Goal: Find specific page/section: Find specific page/section

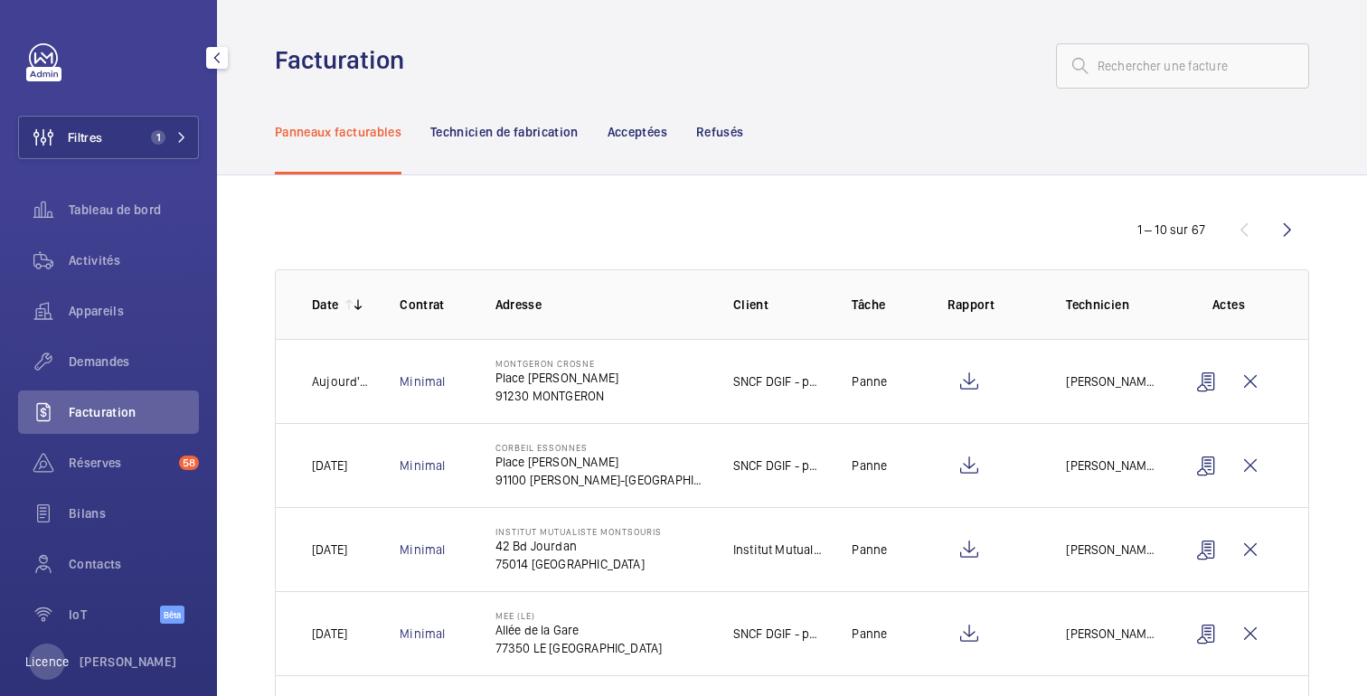
scroll to position [18, 0]
click at [130, 218] on span "Tableau de bord" at bounding box center [134, 210] width 130 height 18
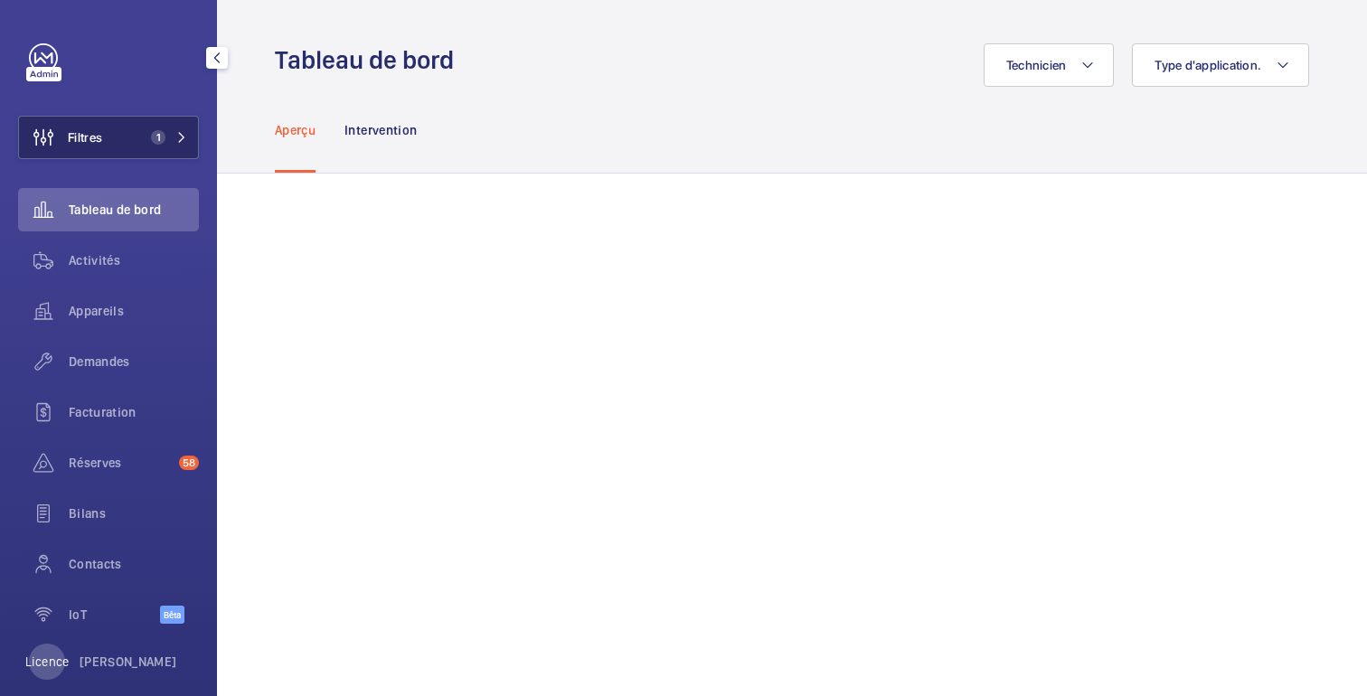
click at [96, 139] on font "Filtres" at bounding box center [85, 137] width 34 height 14
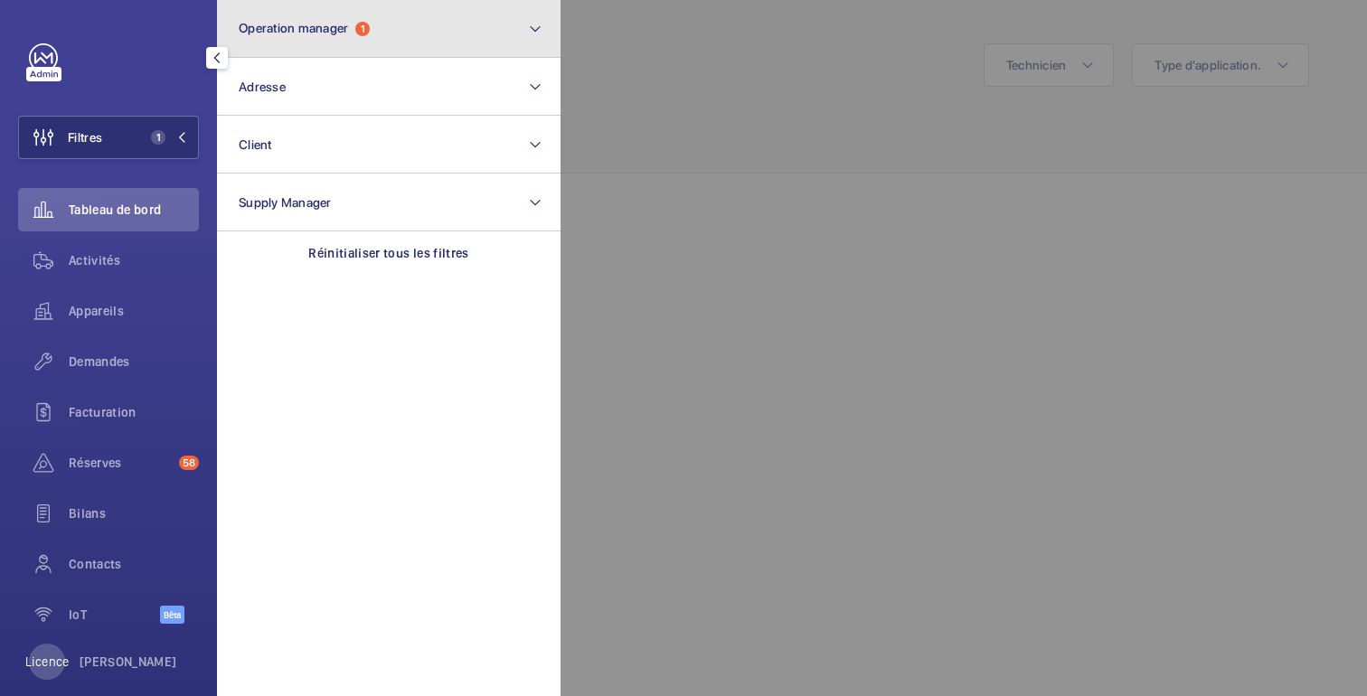
click at [370, 30] on span "1" at bounding box center [362, 29] width 14 height 14
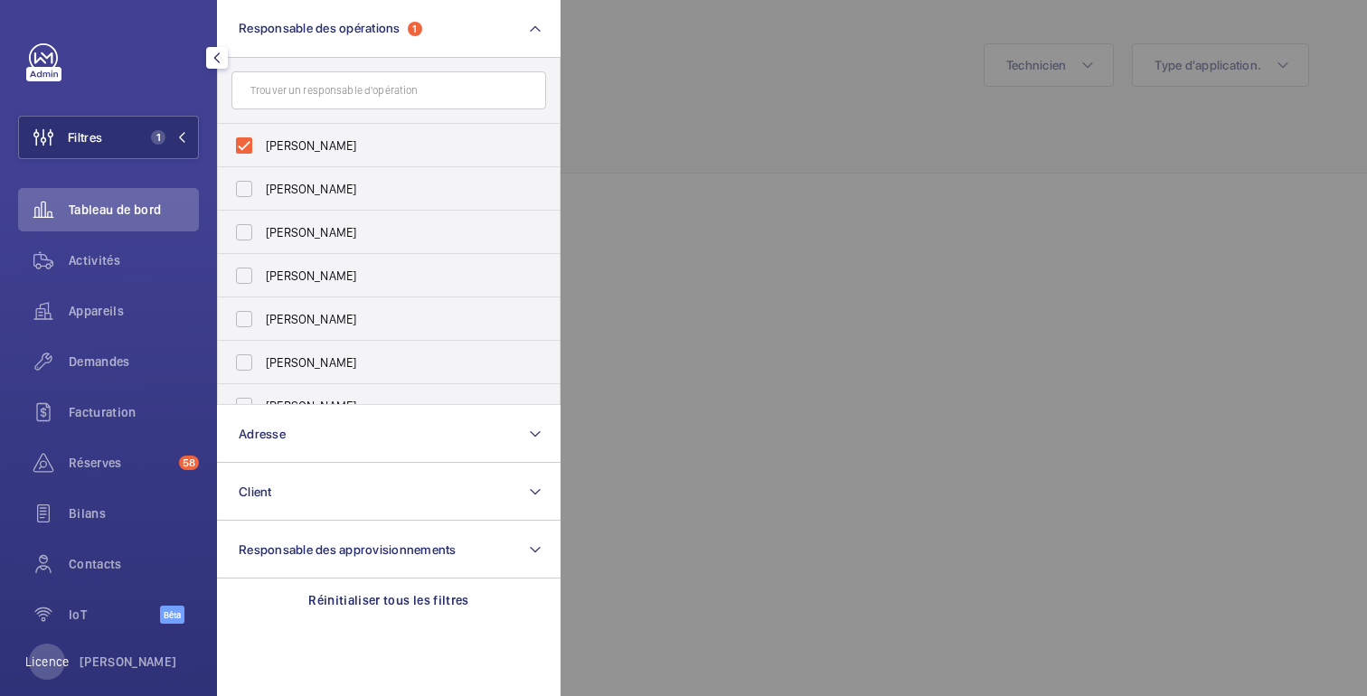
click at [692, 118] on div at bounding box center [1244, 348] width 1367 height 696
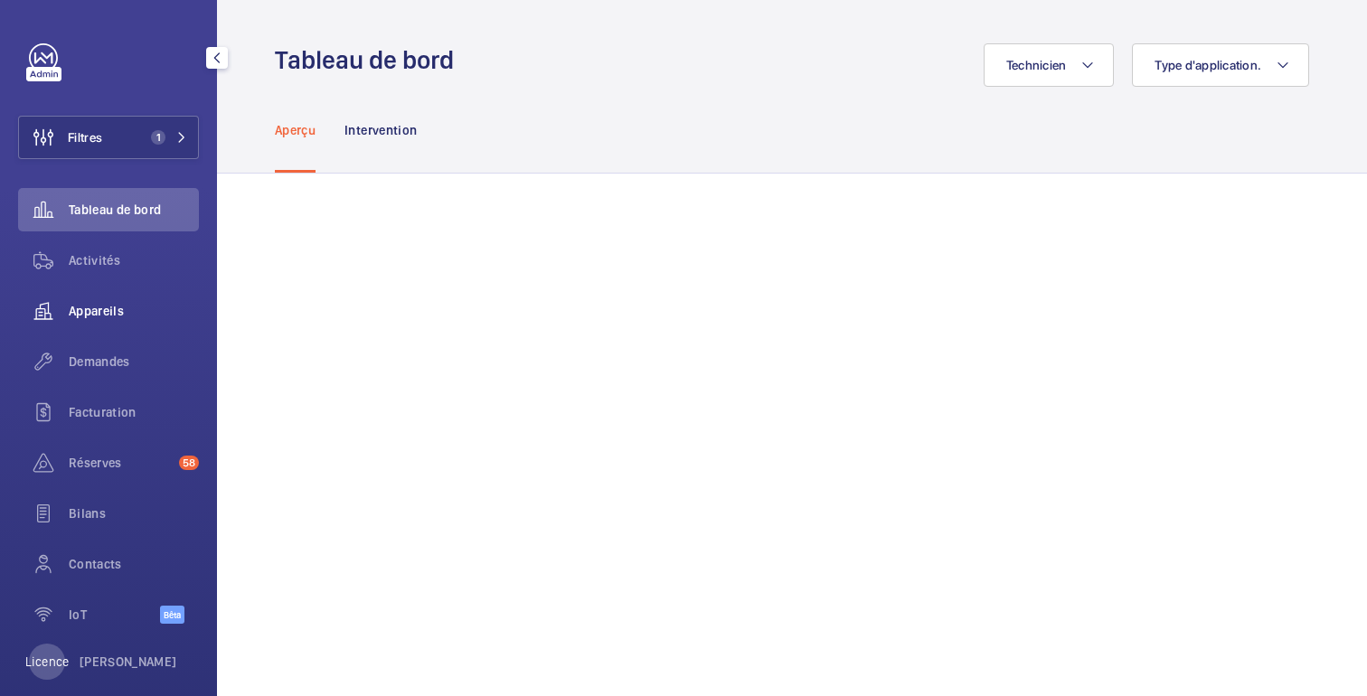
click at [90, 318] on font "Appareils" at bounding box center [96, 311] width 55 height 14
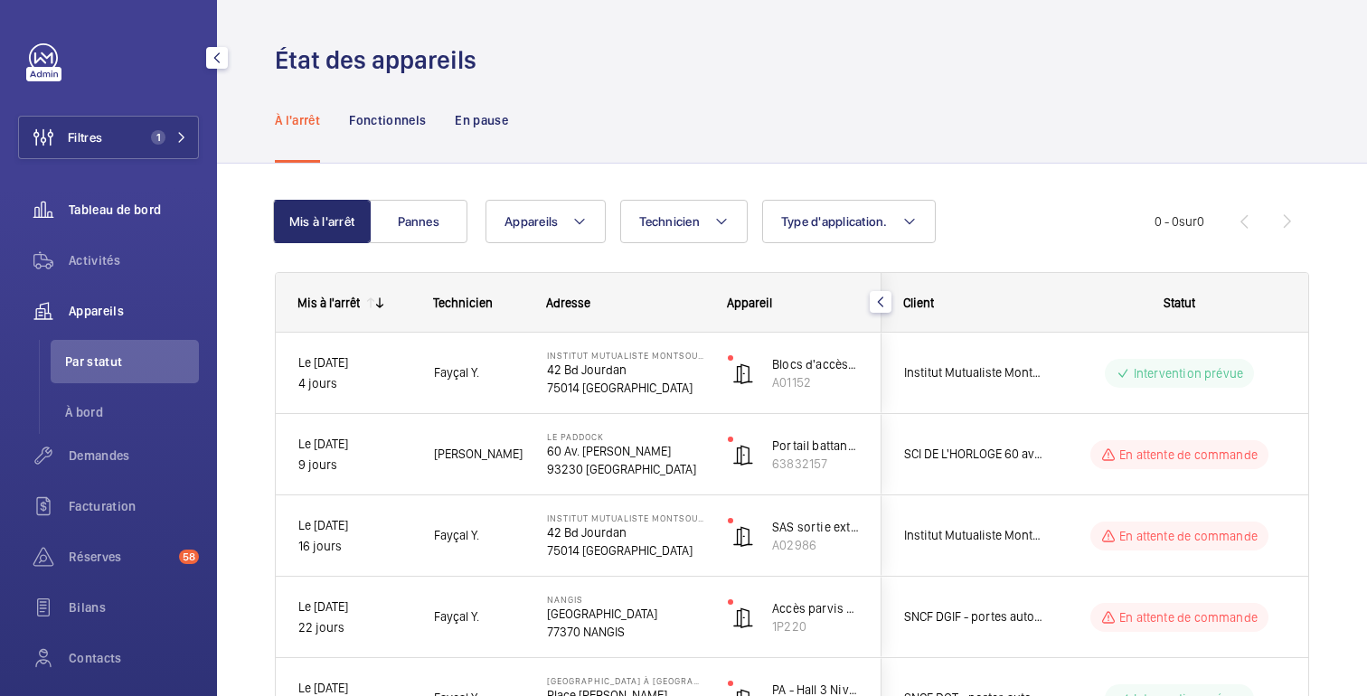
click at [127, 208] on font "Tableau de bord" at bounding box center [115, 210] width 92 height 14
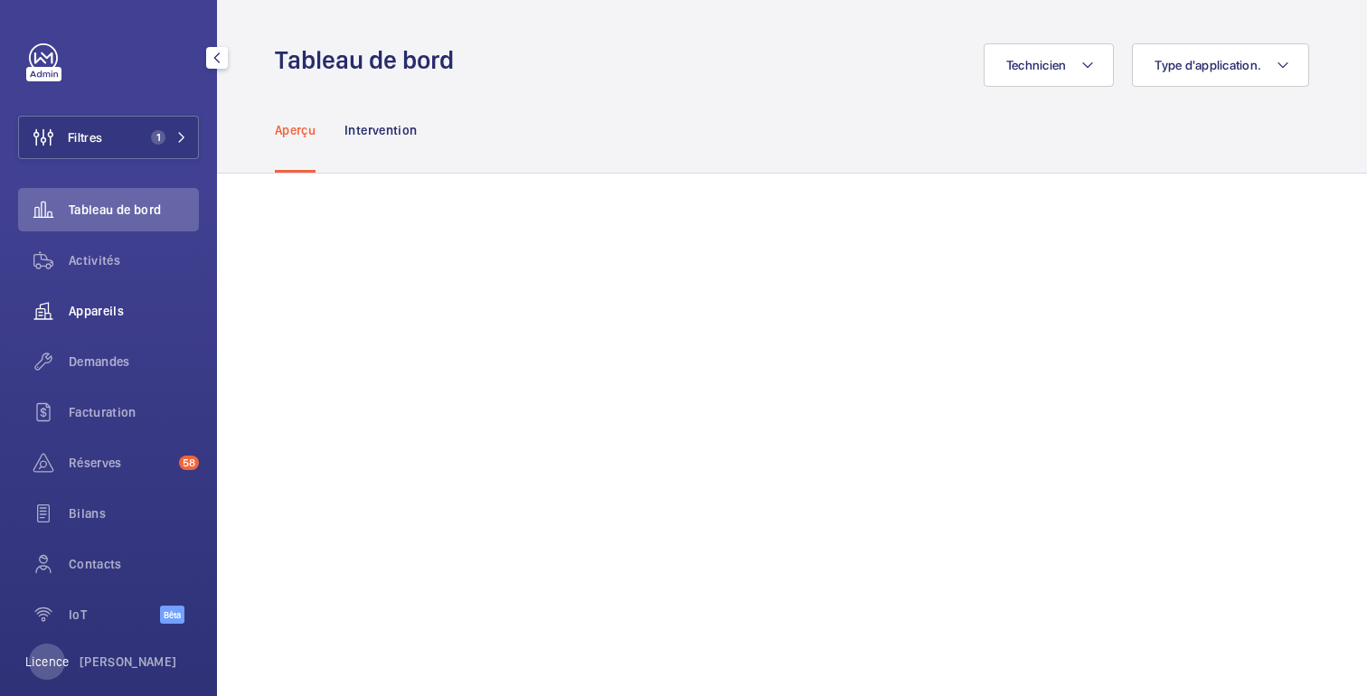
click at [96, 317] on font "Appareils" at bounding box center [96, 311] width 55 height 14
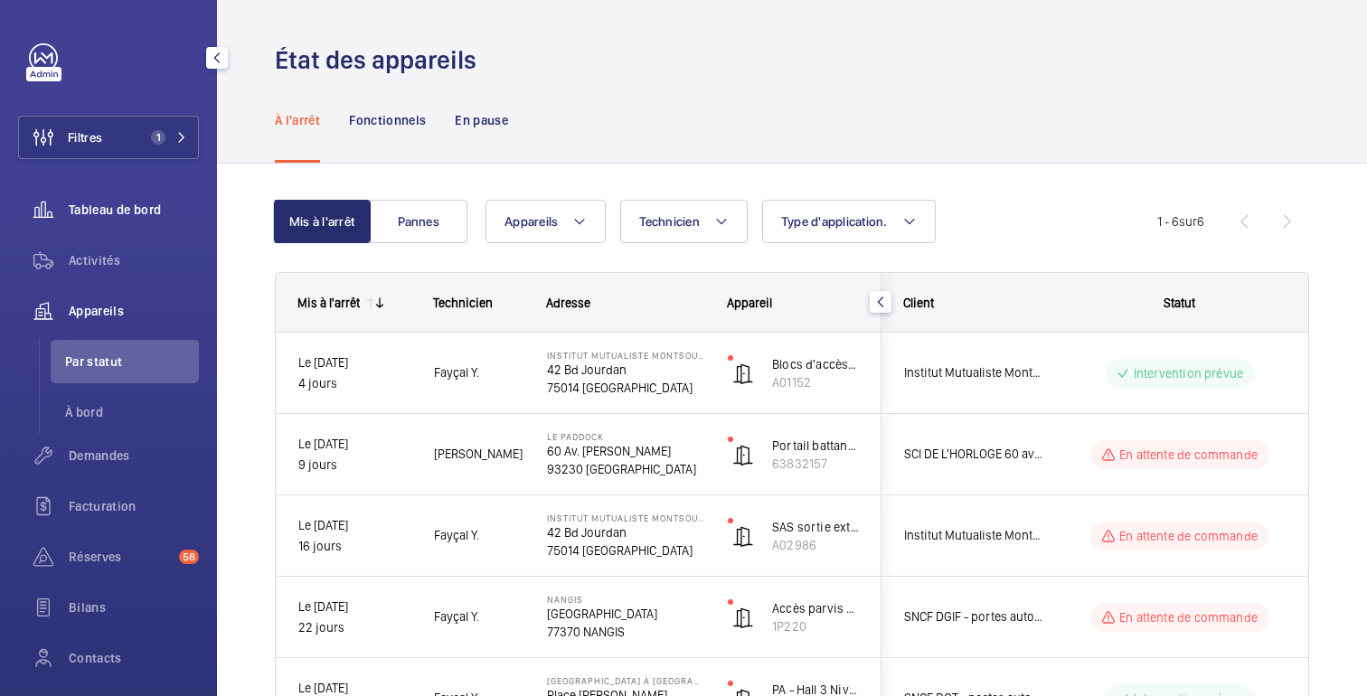
click at [127, 216] on font "Tableau de bord" at bounding box center [115, 210] width 92 height 14
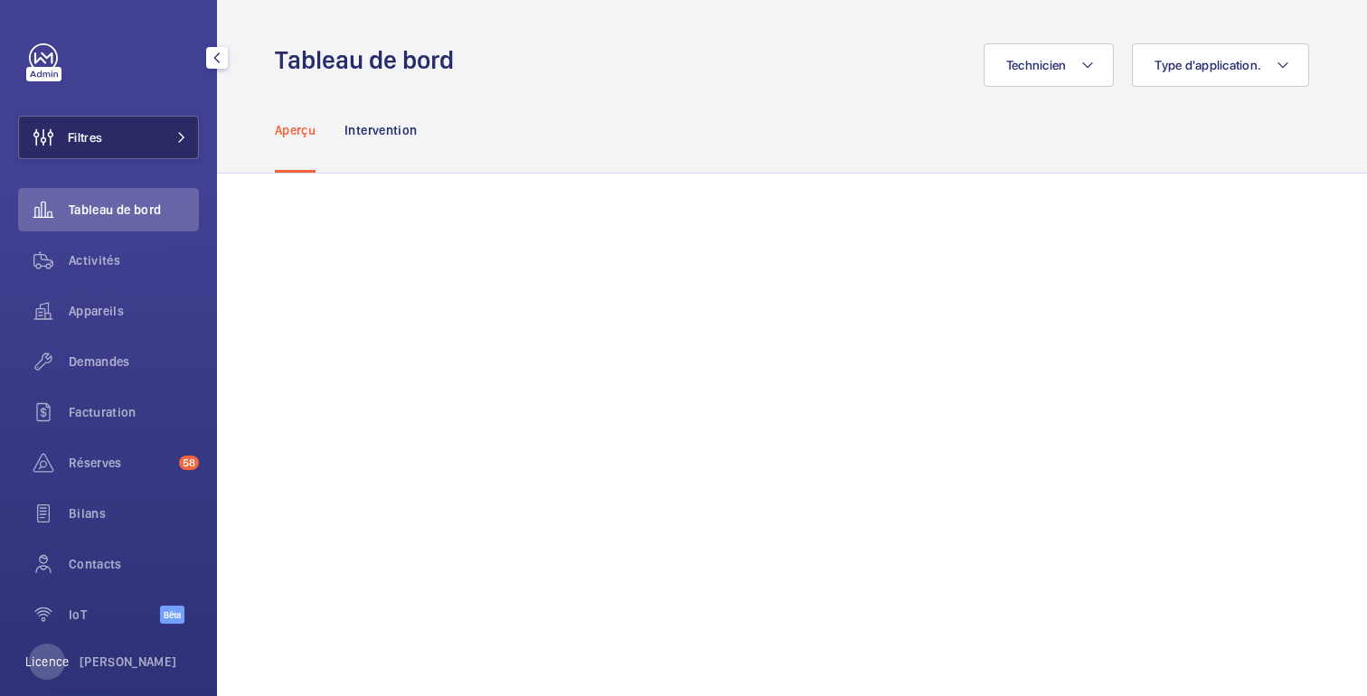
click at [150, 131] on button "Filtres" at bounding box center [108, 137] width 181 height 43
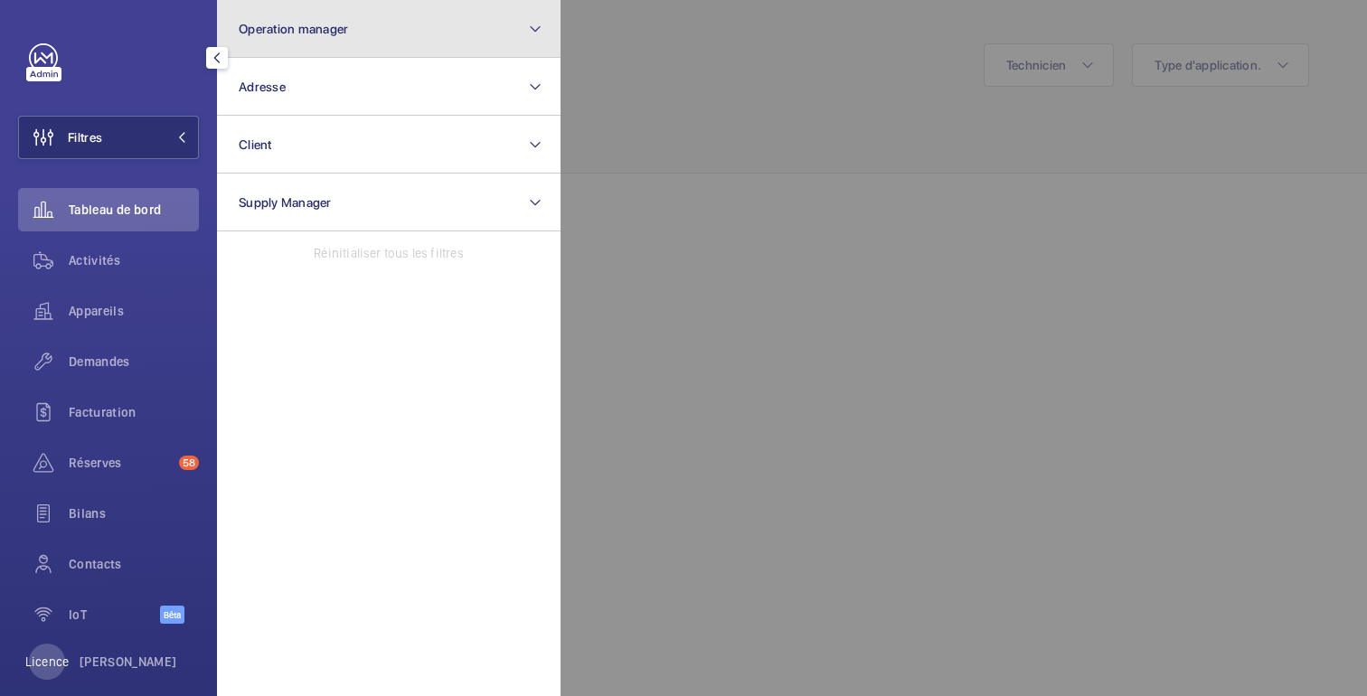
click at [344, 45] on button "Operation manager" at bounding box center [389, 29] width 344 height 58
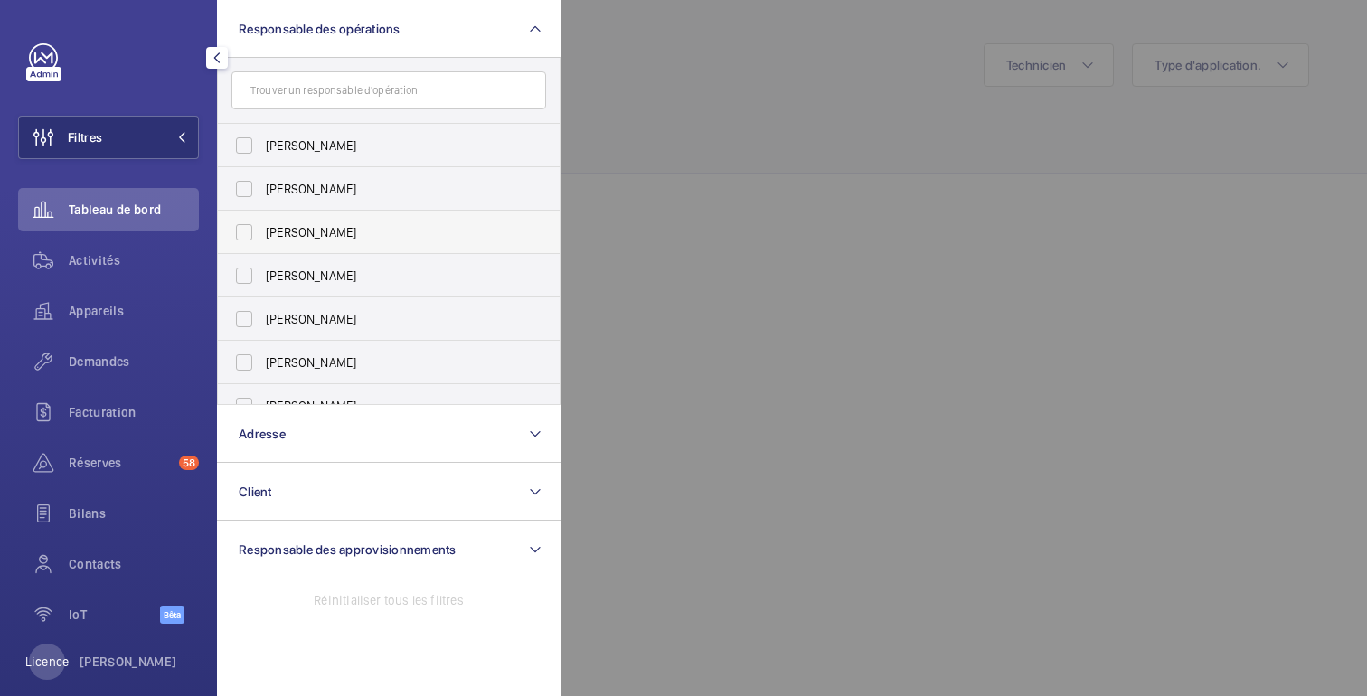
scroll to position [67, 0]
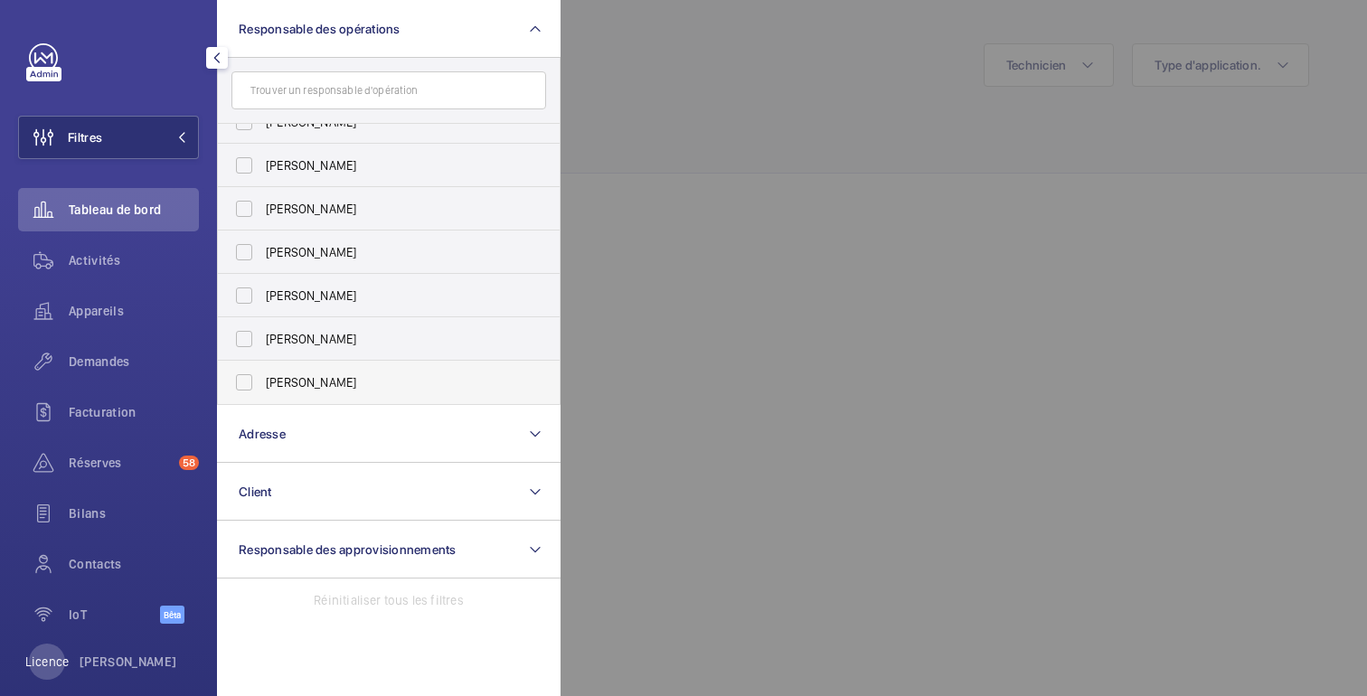
click at [306, 394] on label "[PERSON_NAME]" at bounding box center [375, 382] width 315 height 43
click at [262, 394] on input "[PERSON_NAME]" at bounding box center [244, 382] width 36 height 36
checkbox input "true"
click at [751, 189] on div at bounding box center [1244, 348] width 1367 height 696
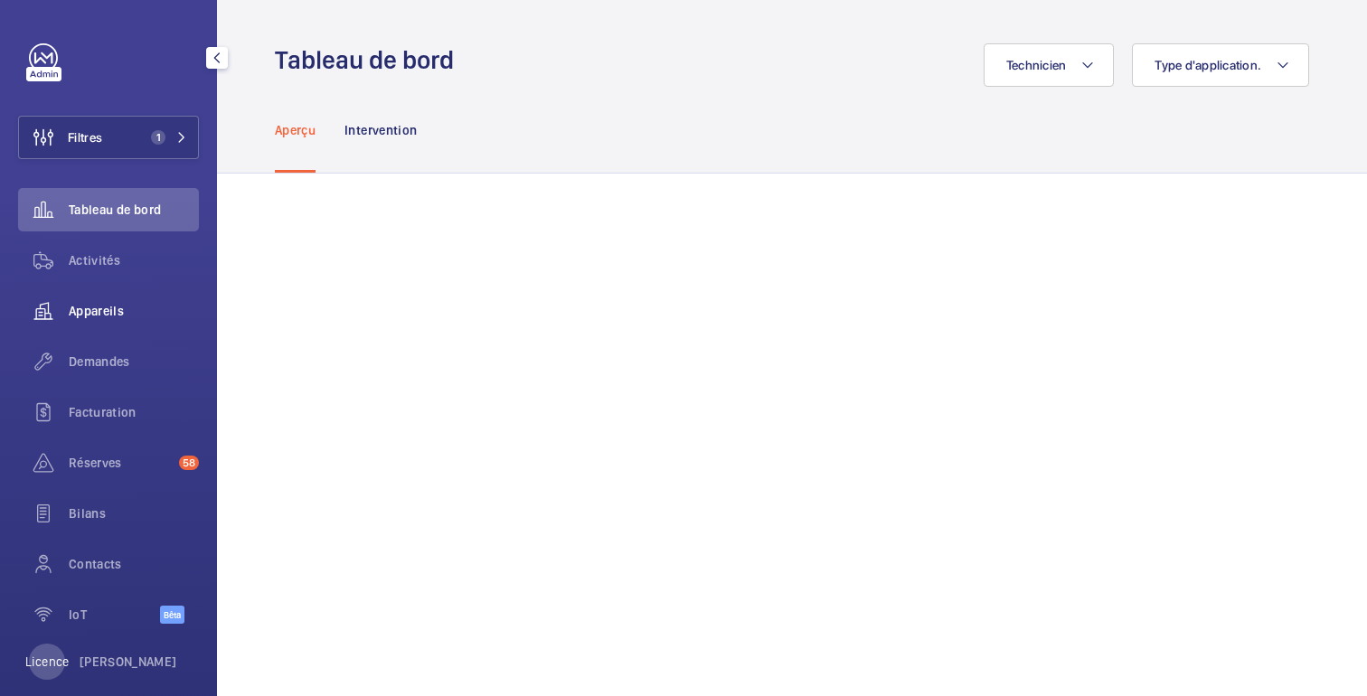
click at [71, 309] on font "Appareils" at bounding box center [96, 311] width 55 height 14
